Goal: Task Accomplishment & Management: Manage account settings

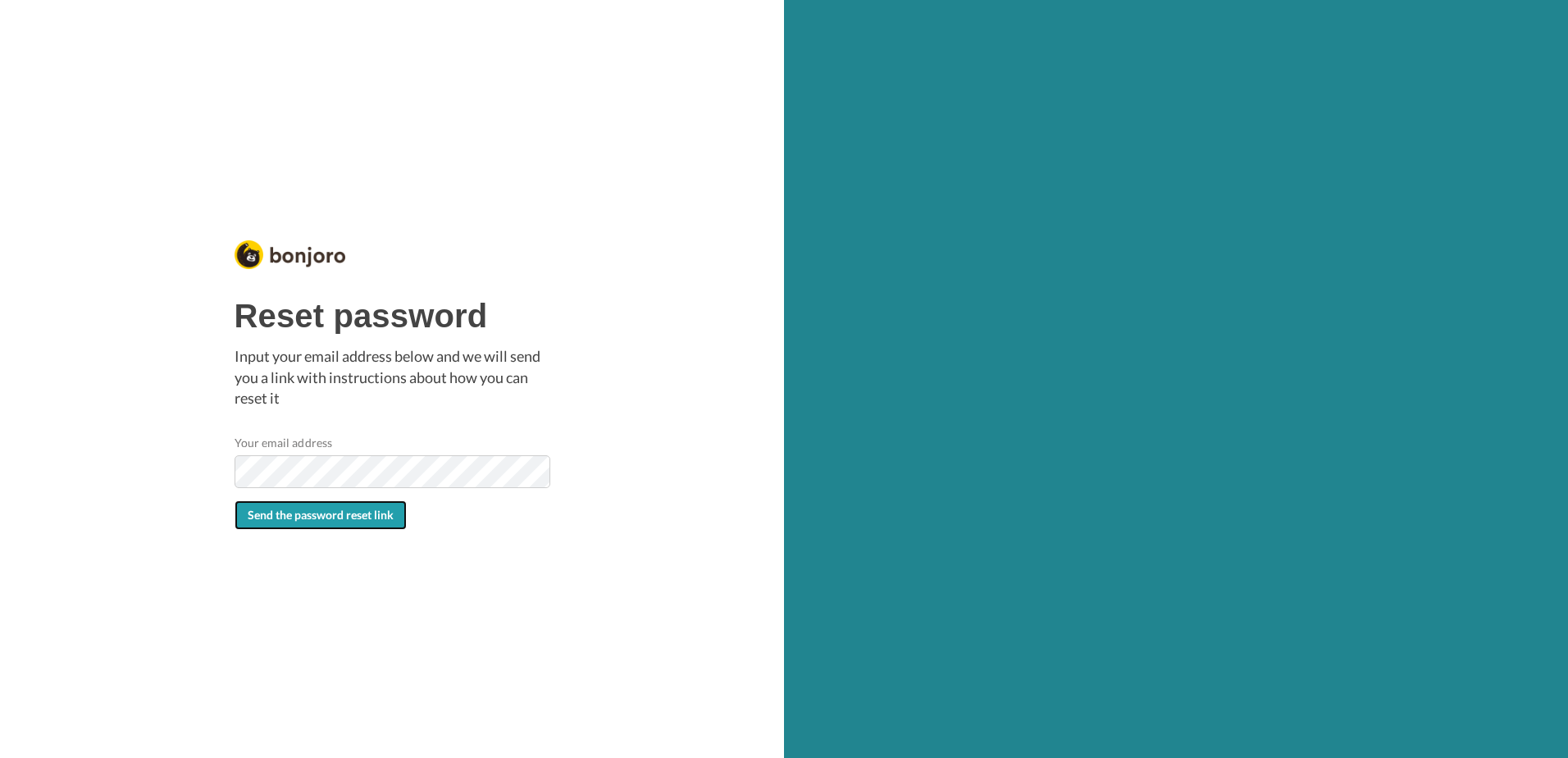
click at [307, 505] on button "Send the password reset link" at bounding box center [320, 515] width 172 height 29
